Goal: Download file/media

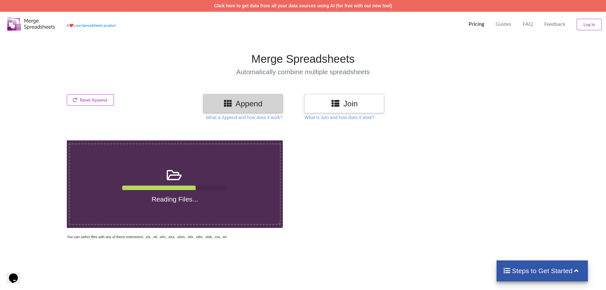
click at [398, 217] on div at bounding box center [431, 190] width 256 height 100
click at [87, 98] on button "Reset Append" at bounding box center [90, 99] width 47 height 11
click at [55, 71] on button "Reset Append" at bounding box center [73, 69] width 41 height 11
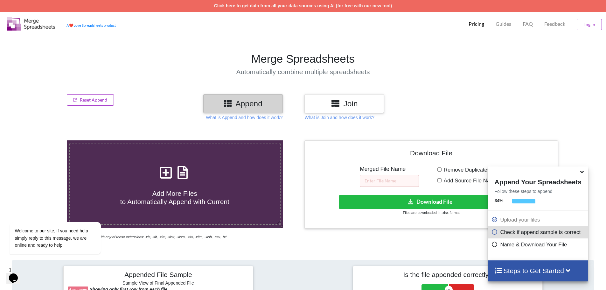
scroll to position [260, 0]
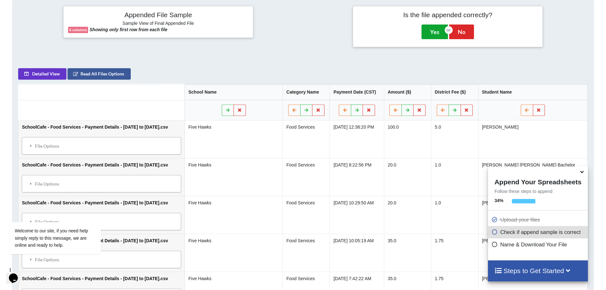
click at [437, 30] on button "Yes" at bounding box center [435, 32] width 26 height 15
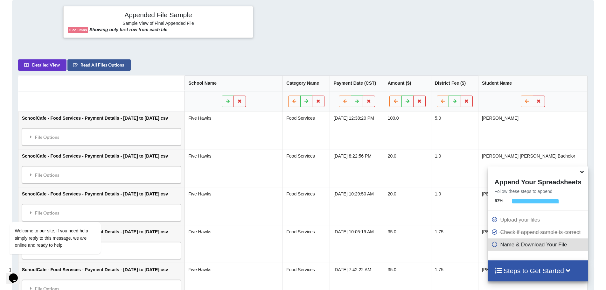
scroll to position [140, 0]
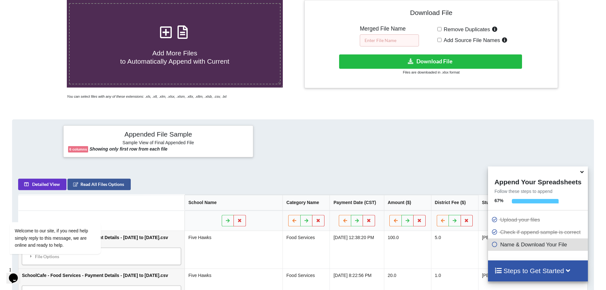
click at [391, 40] on input "text" at bounding box center [389, 40] width 59 height 12
type input "S"
type input "Combined [DATE]"
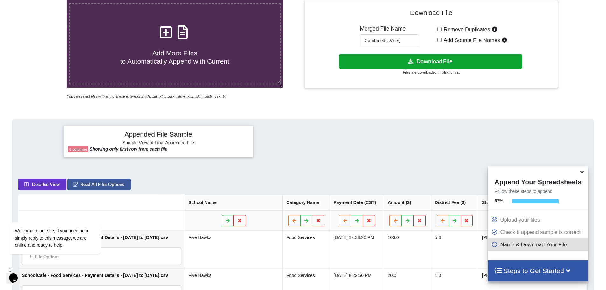
click at [438, 60] on button "Download File" at bounding box center [430, 61] width 183 height 14
